Goal: Information Seeking & Learning: Learn about a topic

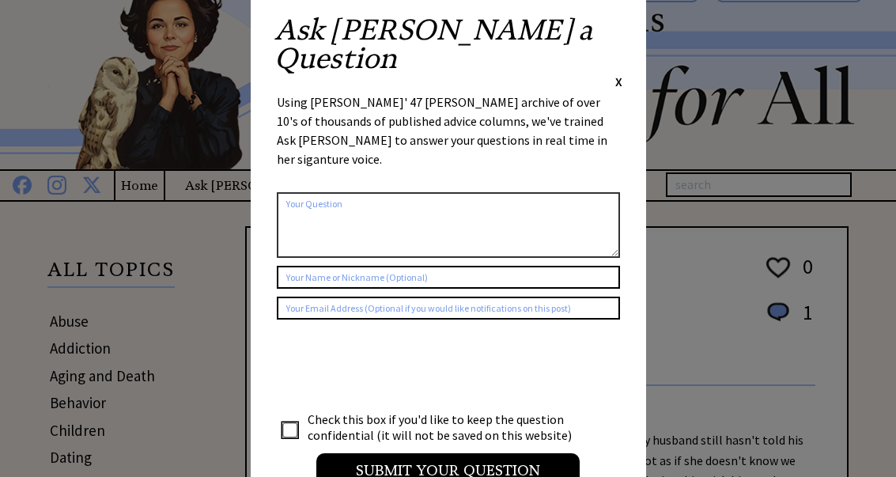
scroll to position [40, 0]
click at [621, 74] on span "X" at bounding box center [618, 82] width 7 height 16
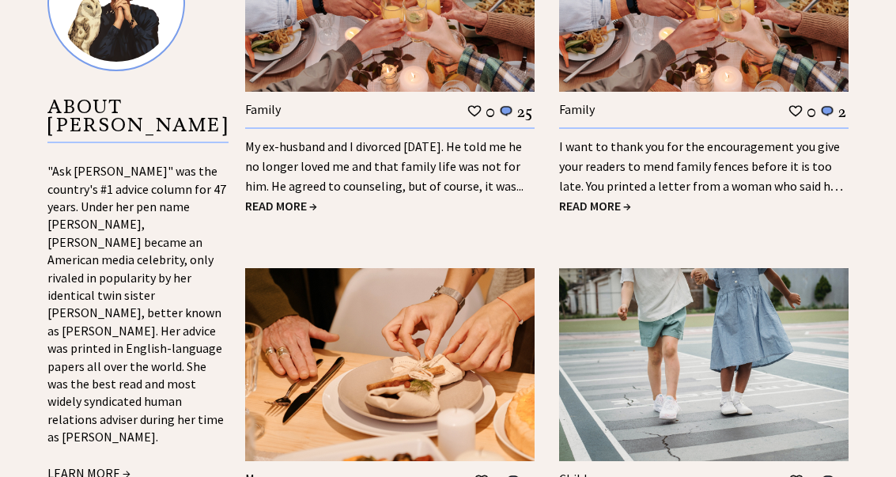
scroll to position [1609, 0]
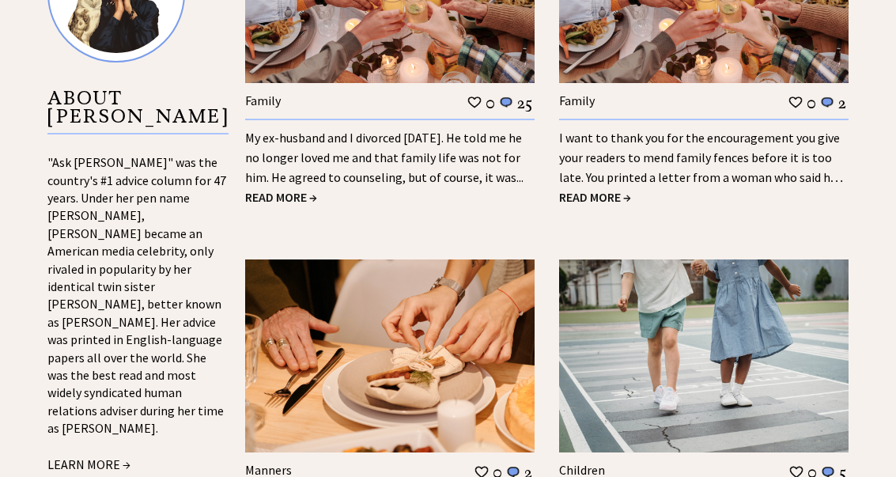
click at [301, 197] on span "READ MORE →" at bounding box center [281, 198] width 72 height 16
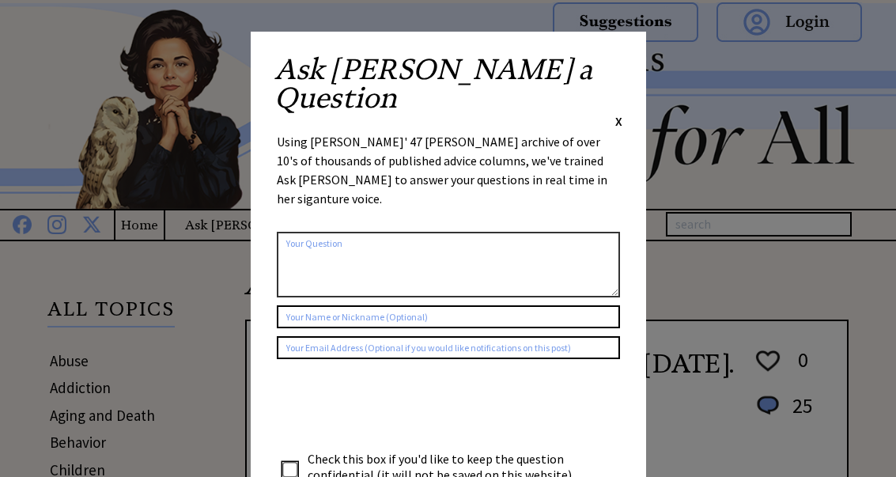
click at [621, 113] on span "X" at bounding box center [618, 121] width 7 height 16
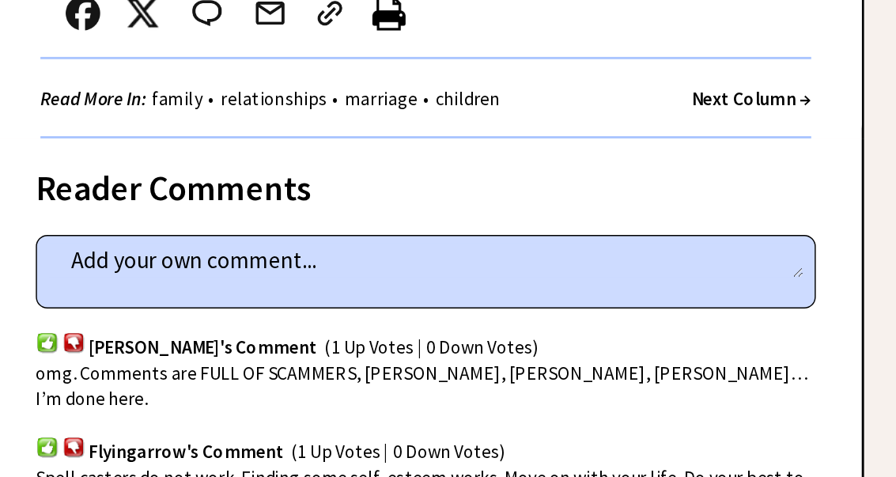
scroll to position [929, 0]
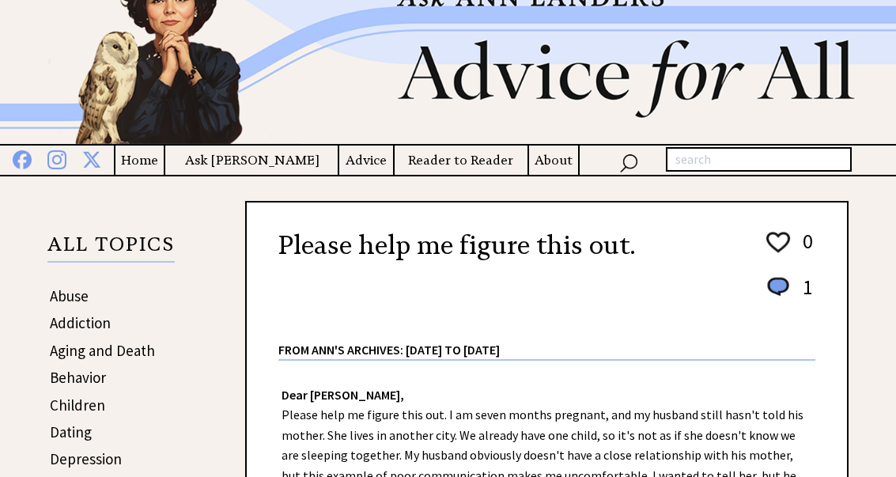
scroll to position [64, 0]
click at [276, 165] on h4 "Ask [PERSON_NAME]" at bounding box center [251, 161] width 172 height 20
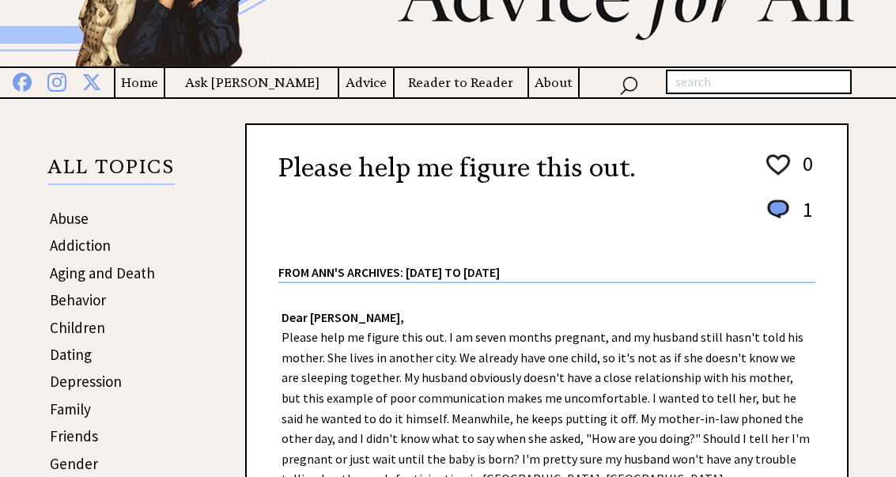
scroll to position [142, 0]
click at [99, 309] on link "Behavior" at bounding box center [78, 299] width 56 height 19
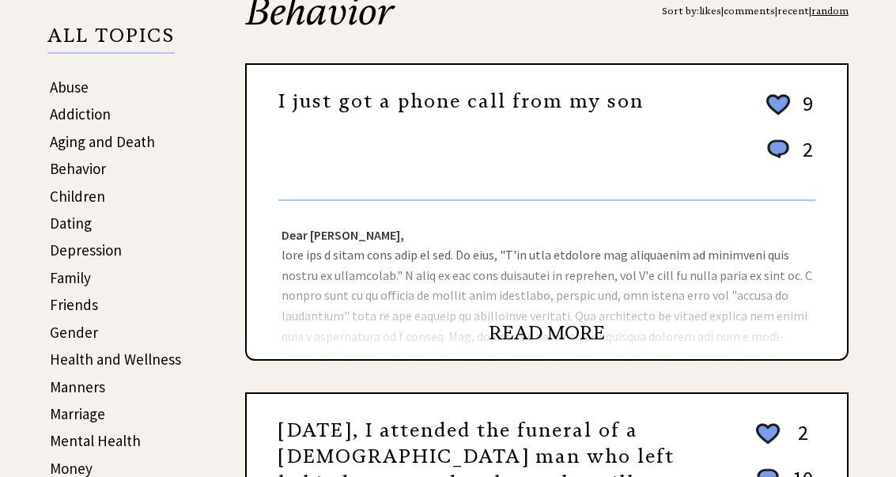
scroll to position [274, 0]
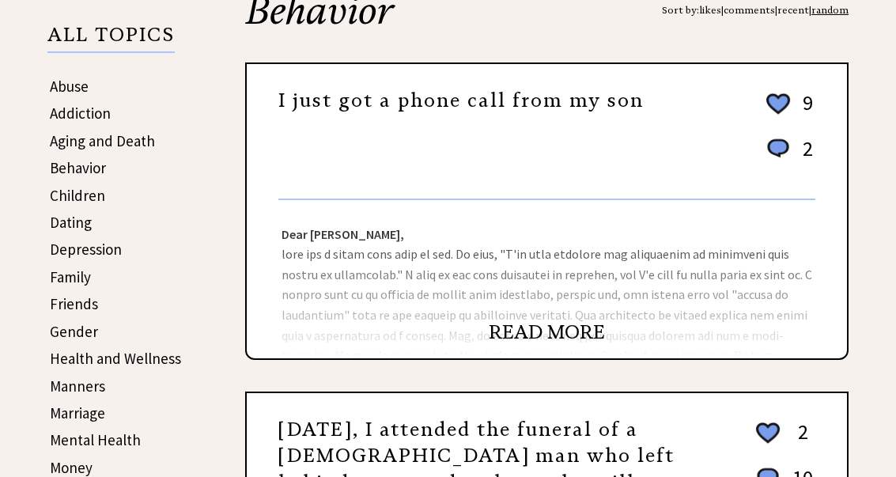
click at [578, 344] on link "READ MORE" at bounding box center [547, 332] width 116 height 24
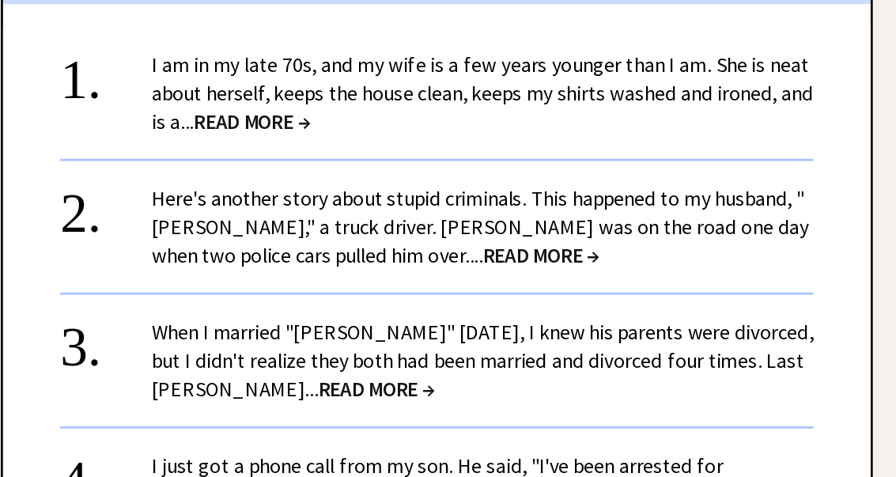
scroll to position [1291, 0]
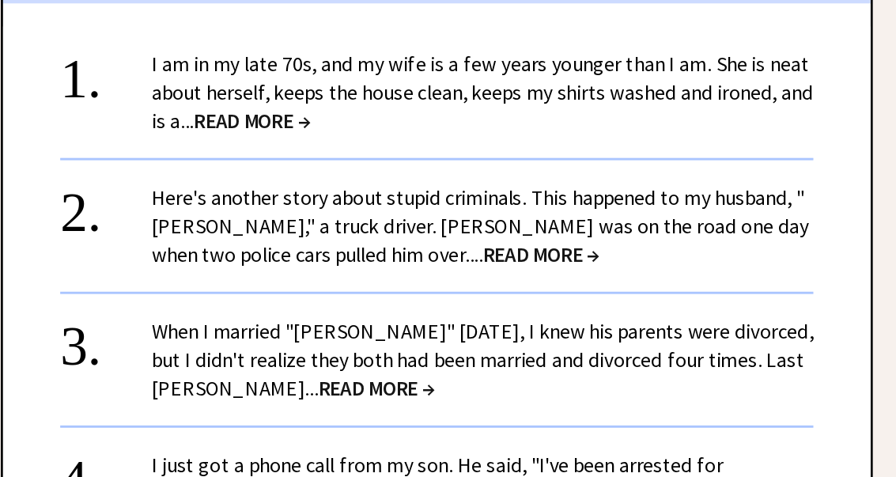
click at [379, 171] on span "READ MORE →" at bounding box center [419, 180] width 81 height 18
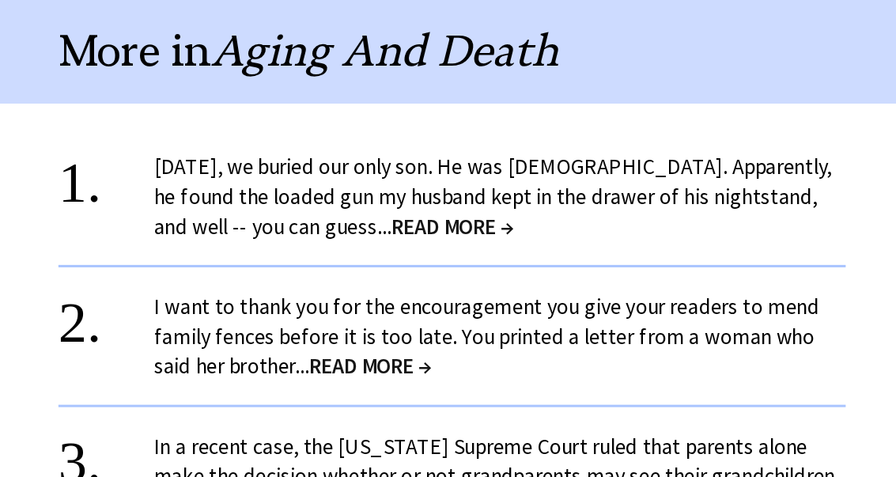
scroll to position [1299, 0]
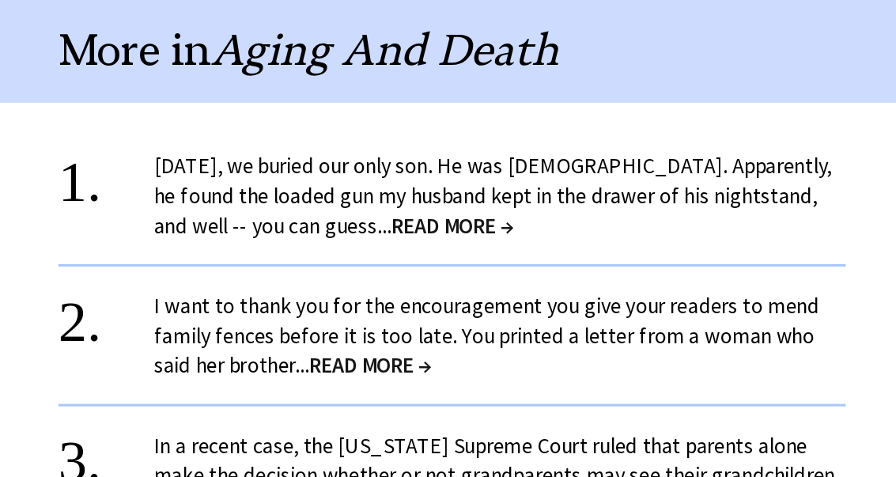
click at [507, 253] on span "READ MORE →" at bounding box center [547, 262] width 81 height 18
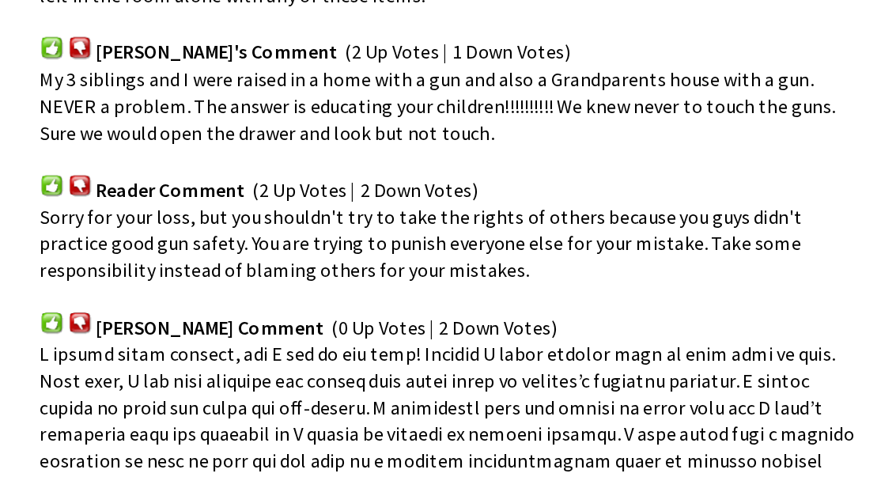
scroll to position [1155, 0]
